Goal: Transaction & Acquisition: Purchase product/service

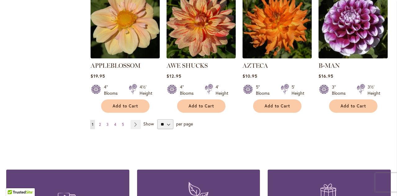
scroll to position [544, 0]
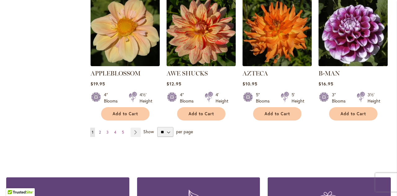
click at [100, 130] on span "2" at bounding box center [100, 132] width 2 height 5
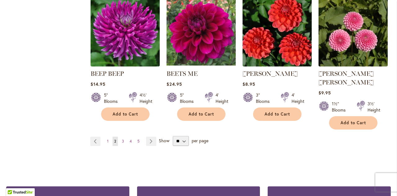
scroll to position [556, 0]
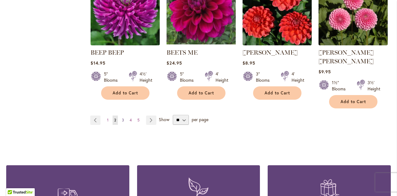
click at [122, 118] on span "3" at bounding box center [123, 120] width 2 height 5
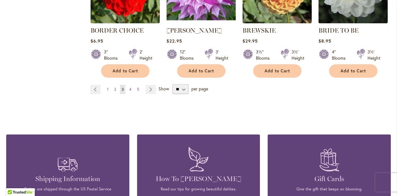
scroll to position [583, 0]
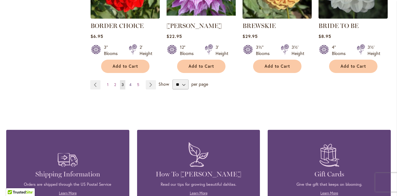
click at [130, 84] on span "4" at bounding box center [130, 84] width 2 height 5
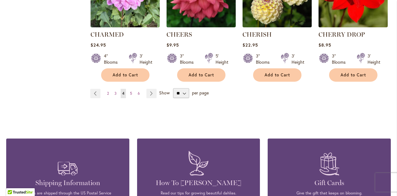
scroll to position [596, 0]
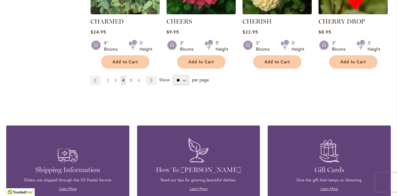
click at [130, 78] on span "5" at bounding box center [131, 80] width 2 height 5
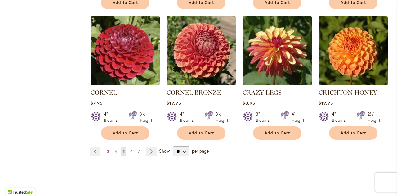
scroll to position [535, 0]
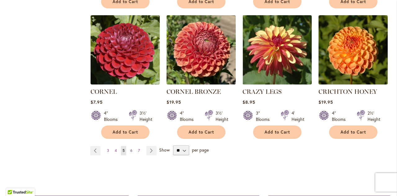
click at [130, 148] on span "6" at bounding box center [131, 150] width 2 height 5
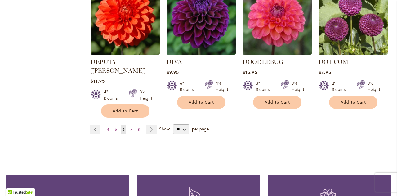
scroll to position [578, 0]
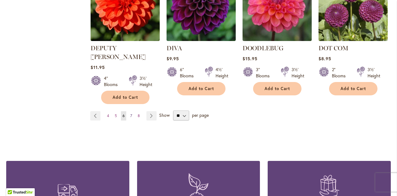
click at [130, 113] on span "7" at bounding box center [131, 115] width 2 height 5
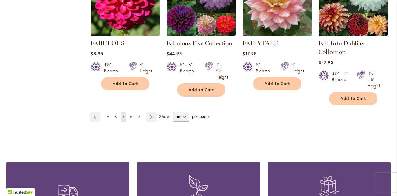
scroll to position [585, 0]
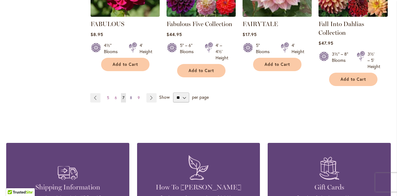
click at [130, 95] on span "8" at bounding box center [131, 97] width 2 height 5
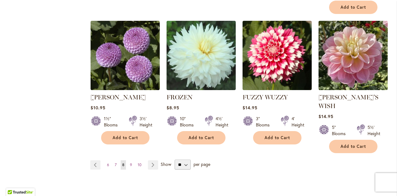
scroll to position [535, 0]
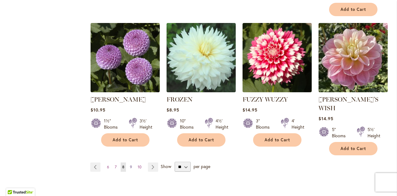
click at [130, 164] on span "9" at bounding box center [131, 166] width 2 height 5
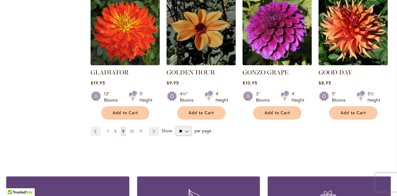
scroll to position [567, 0]
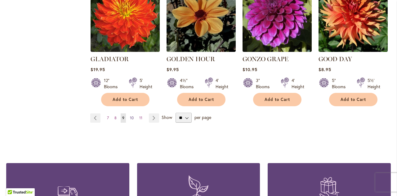
click at [131, 115] on span "10" at bounding box center [132, 117] width 4 height 5
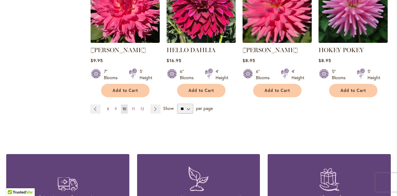
scroll to position [584, 0]
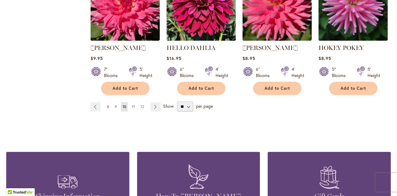
click at [132, 104] on span "11" at bounding box center [133, 106] width 3 height 5
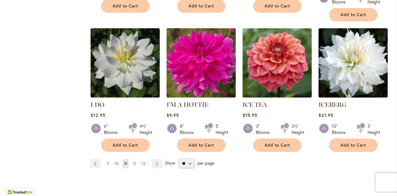
scroll to position [516, 0]
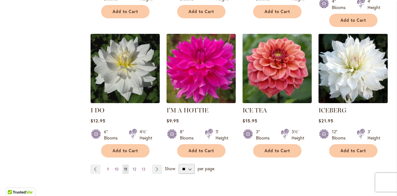
click at [135, 166] on span "12" at bounding box center [134, 168] width 3 height 5
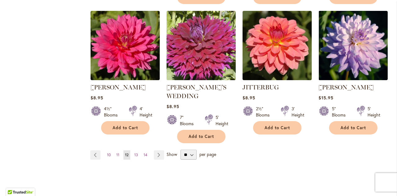
scroll to position [538, 0]
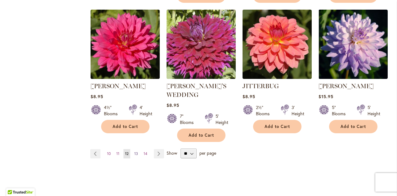
click at [134, 151] on span "13" at bounding box center [136, 153] width 4 height 5
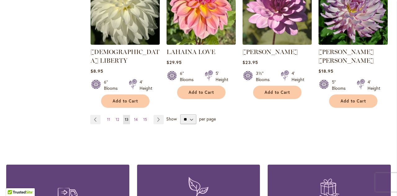
scroll to position [558, 0]
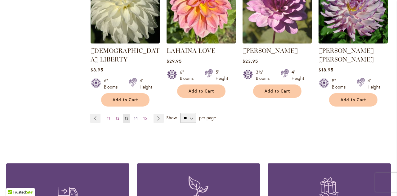
click at [136, 116] on span "14" at bounding box center [136, 118] width 4 height 5
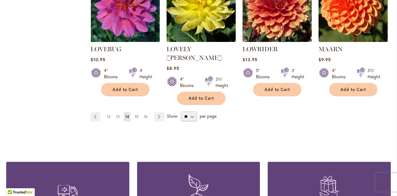
scroll to position [570, 0]
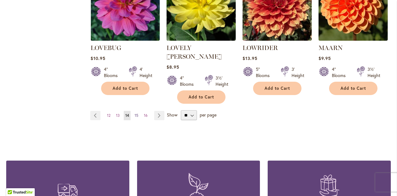
click at [135, 113] on span "15" at bounding box center [137, 115] width 4 height 5
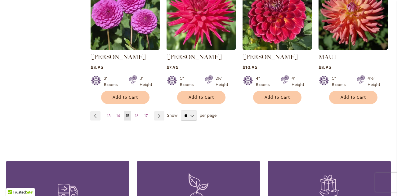
scroll to position [556, 0]
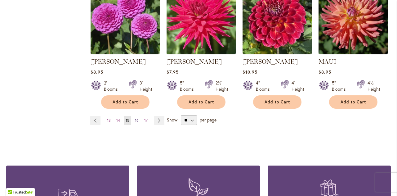
click at [136, 121] on span "16" at bounding box center [137, 120] width 4 height 5
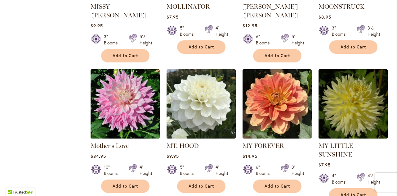
scroll to position [478, 0]
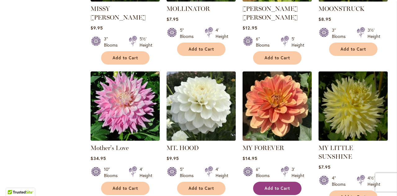
click at [274, 185] on span "Add to Cart" at bounding box center [276, 187] width 25 height 5
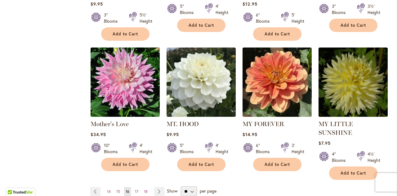
scroll to position [504, 0]
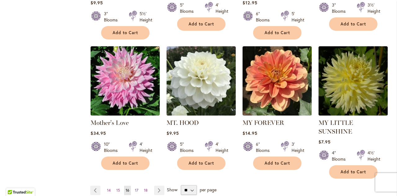
click at [136, 188] on span "17" at bounding box center [136, 190] width 3 height 5
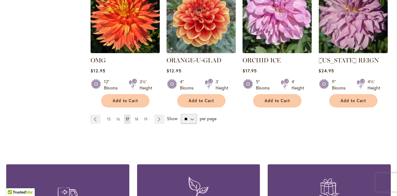
scroll to position [550, 0]
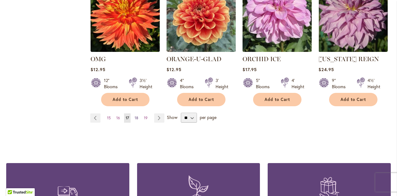
click at [135, 117] on span "18" at bounding box center [137, 117] width 4 height 5
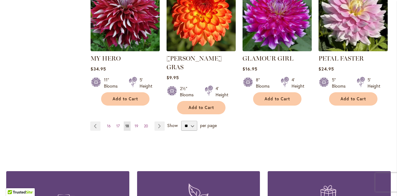
scroll to position [574, 0]
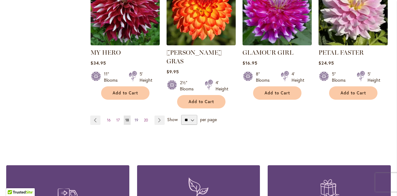
click at [136, 118] on span "19" at bounding box center [137, 120] width 4 height 5
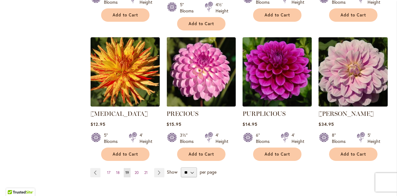
scroll to position [512, 0]
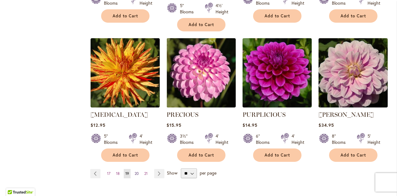
click at [137, 171] on span "20" at bounding box center [137, 173] width 4 height 5
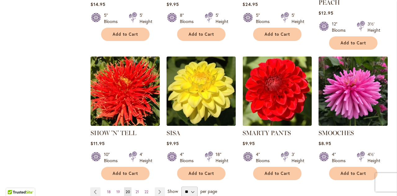
scroll to position [483, 0]
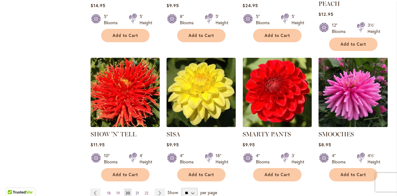
click at [137, 190] on span "21" at bounding box center [136, 192] width 3 height 5
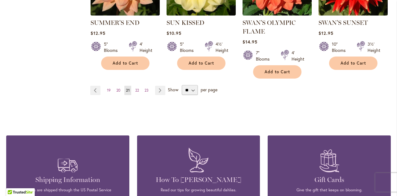
scroll to position [577, 0]
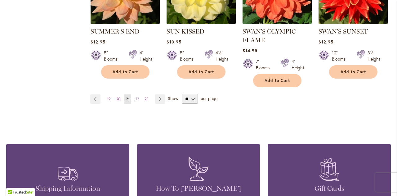
click at [136, 97] on span "22" at bounding box center [137, 98] width 4 height 5
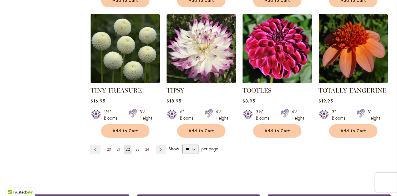
scroll to position [520, 0]
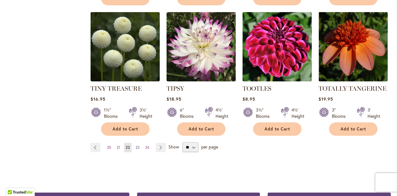
click at [138, 147] on span "23" at bounding box center [137, 147] width 4 height 5
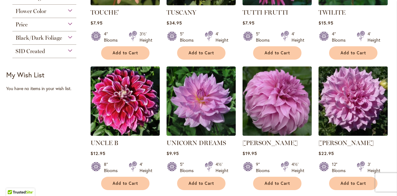
scroll to position [205, 0]
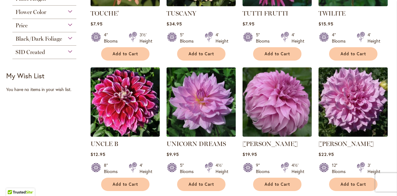
click at [210, 106] on img at bounding box center [201, 101] width 73 height 73
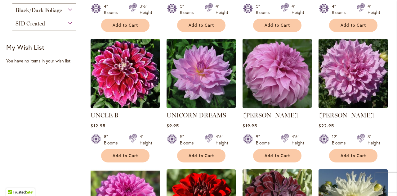
scroll to position [234, 0]
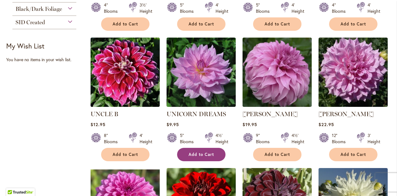
click at [197, 153] on span "Add to Cart" at bounding box center [201, 154] width 25 height 5
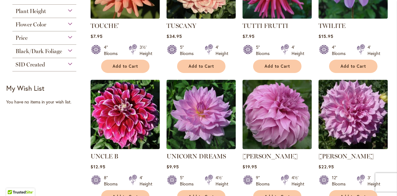
scroll to position [193, 0]
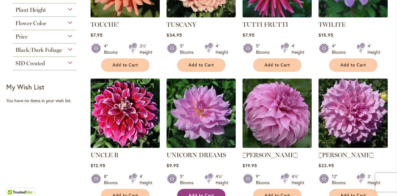
click at [202, 193] on span "Add to Cart" at bounding box center [201, 195] width 25 height 5
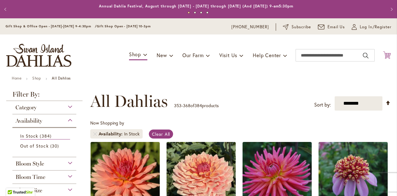
click at [383, 53] on icon "Cart .cls-1 { fill: #231f20; }" at bounding box center [387, 55] width 8 height 8
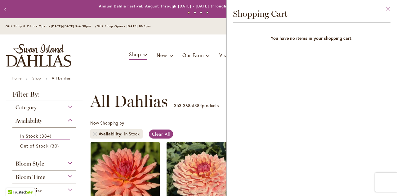
click at [389, 7] on button "Close" at bounding box center [388, 10] width 17 height 20
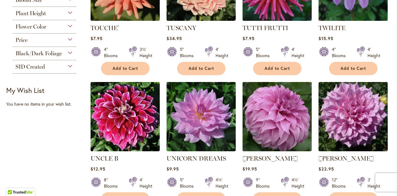
scroll to position [188, 0]
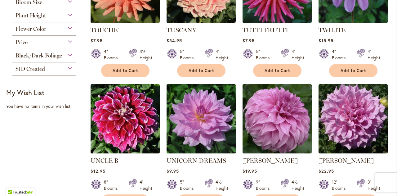
click at [200, 123] on img at bounding box center [201, 118] width 73 height 73
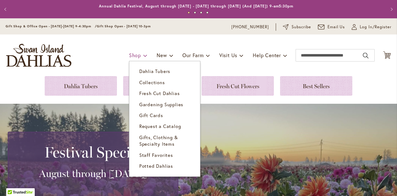
click at [130, 54] on span "Shop" at bounding box center [135, 55] width 12 height 7
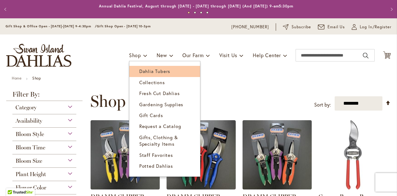
click at [144, 72] on span "Dahlia Tubers" at bounding box center [154, 71] width 31 height 6
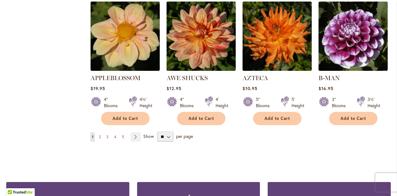
scroll to position [565, 0]
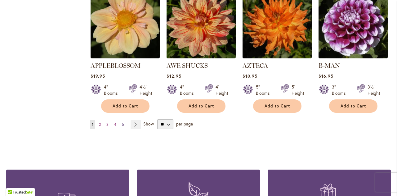
click at [123, 122] on span "5" at bounding box center [123, 124] width 2 height 5
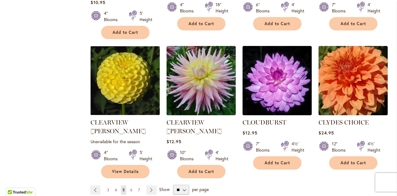
scroll to position [519, 0]
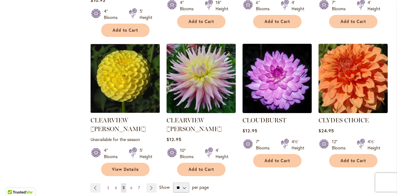
click at [140, 183] on link "Page 7" at bounding box center [138, 187] width 5 height 9
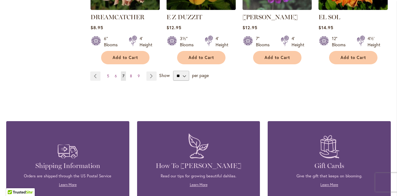
scroll to position [614, 0]
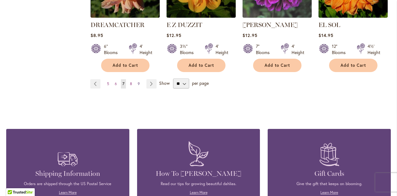
click at [138, 81] on span "9" at bounding box center [139, 83] width 2 height 5
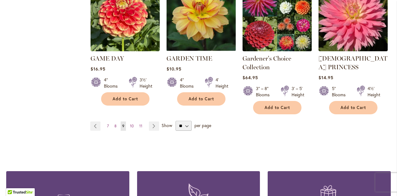
scroll to position [591, 0]
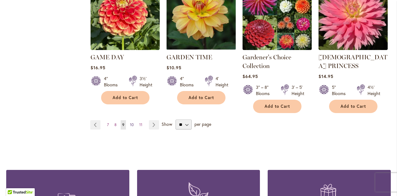
click at [130, 122] on span "10" at bounding box center [132, 124] width 4 height 5
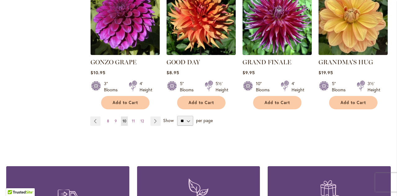
scroll to position [569, 0]
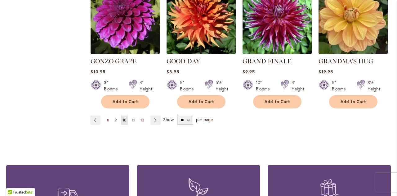
click at [133, 118] on span "11" at bounding box center [133, 120] width 3 height 5
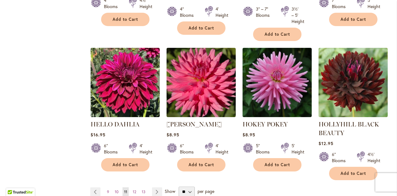
scroll to position [519, 0]
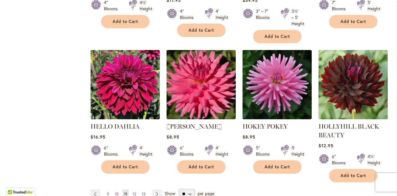
click at [143, 191] on span "13" at bounding box center [144, 193] width 4 height 5
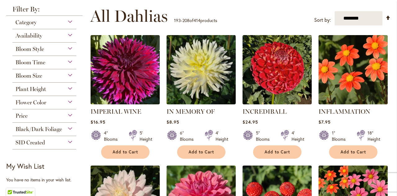
scroll to position [109, 0]
